Goal: Task Accomplishment & Management: Use online tool/utility

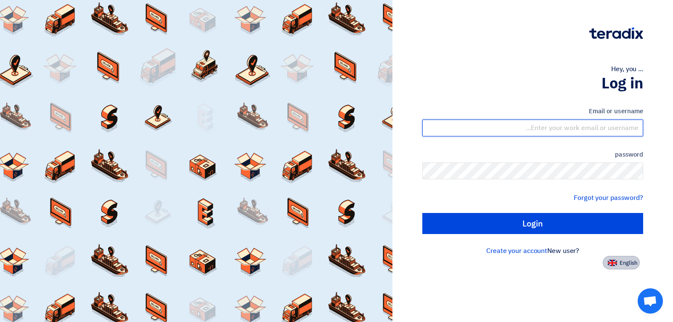
type input "[EMAIL_ADDRESS][DOMAIN_NAME]"
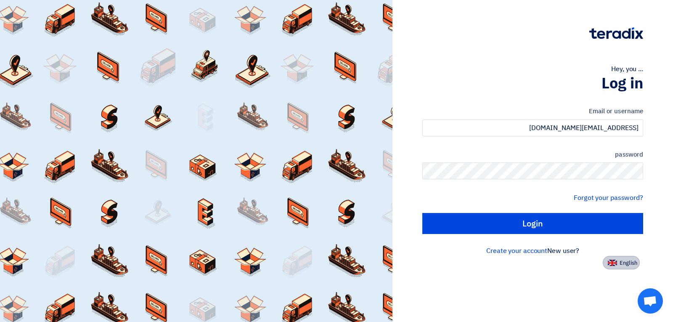
click at [619, 260] on font "English" at bounding box center [628, 263] width 18 height 8
type input "Sign in"
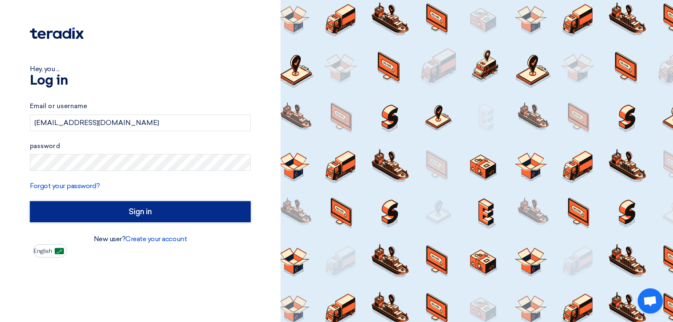
click at [190, 204] on input "Sign in" at bounding box center [140, 211] width 221 height 21
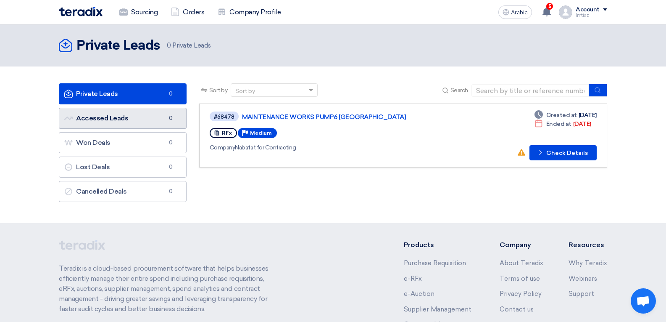
click at [134, 115] on link "Accessed Leads Accessed Leads 0" at bounding box center [123, 118] width 128 height 21
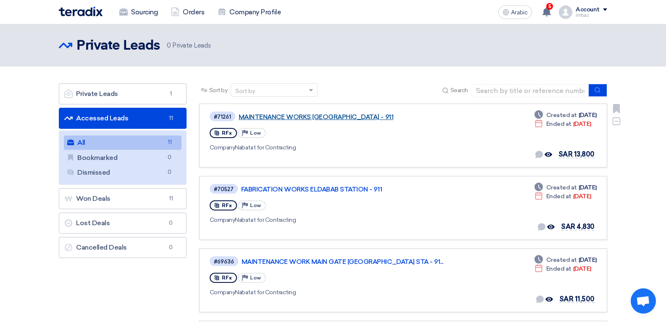
click at [285, 116] on font "MAINTENANCE WORKS [GEOGRAPHIC_DATA] - 911" at bounding box center [316, 117] width 155 height 8
